Goal: Find contact information: Find contact information

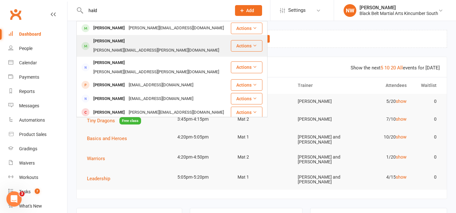
type input "hald"
click at [106, 38] on div "[PERSON_NAME]" at bounding box center [108, 41] width 35 height 9
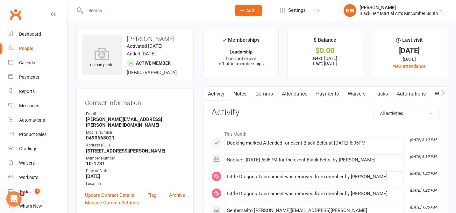
click at [121, 127] on strong "[PERSON_NAME][EMAIL_ADDRESS][PERSON_NAME][DOMAIN_NAME]" at bounding box center [135, 121] width 99 height 11
copy render-form-field "[PERSON_NAME][EMAIL_ADDRESS][PERSON_NAME][DOMAIN_NAME]"
